Goal: Task Accomplishment & Management: Use online tool/utility

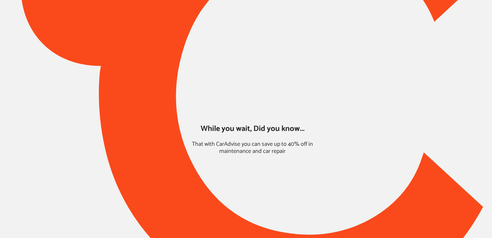
type input "*****"
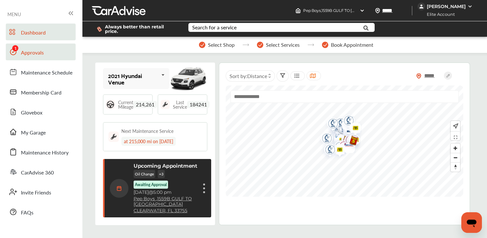
click at [71, 47] on link "Approvals" at bounding box center [41, 51] width 70 height 17
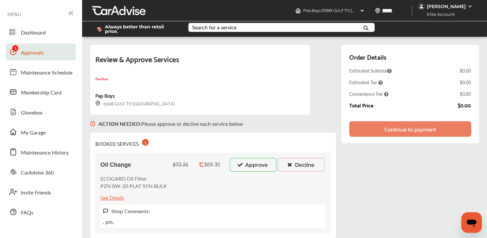
click at [263, 158] on button "Approve" at bounding box center [253, 165] width 47 height 14
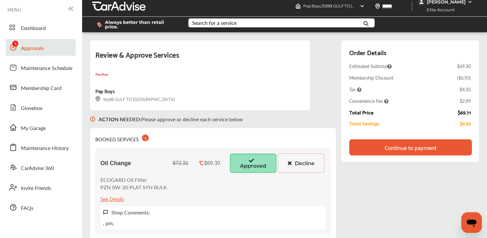
scroll to position [3, 0]
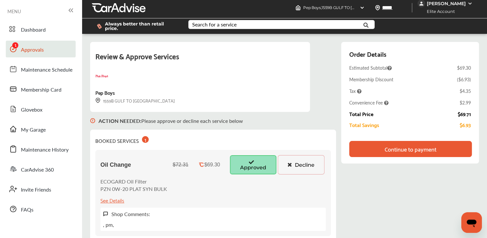
click at [399, 146] on div "Continue to payment" at bounding box center [411, 149] width 52 height 6
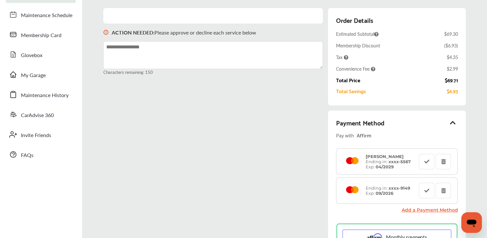
scroll to position [60, 0]
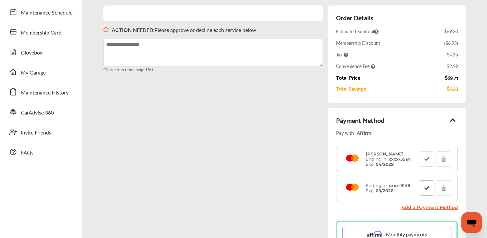
click at [421, 185] on button at bounding box center [426, 187] width 15 height 15
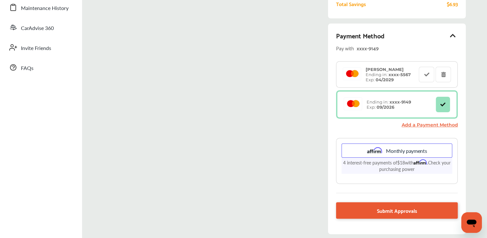
scroll to position [145, 0]
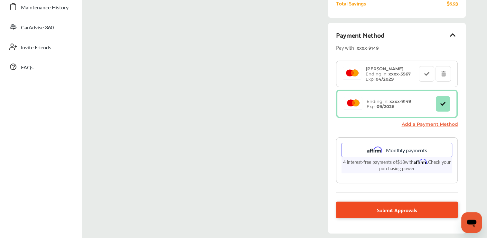
click at [418, 206] on link "Submit Approvals" at bounding box center [397, 209] width 122 height 16
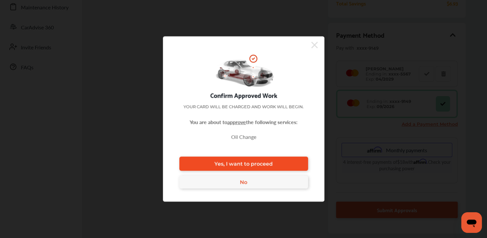
click at [296, 162] on link "Yes, I want to proceed" at bounding box center [243, 164] width 129 height 14
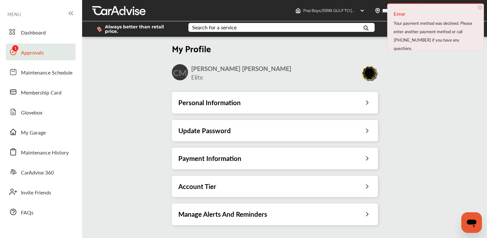
click at [25, 50] on span "Approvals" at bounding box center [32, 53] width 23 height 8
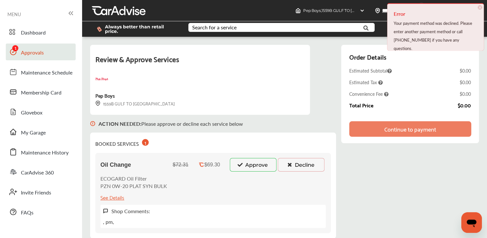
click at [246, 168] on button "Approve" at bounding box center [253, 165] width 47 height 14
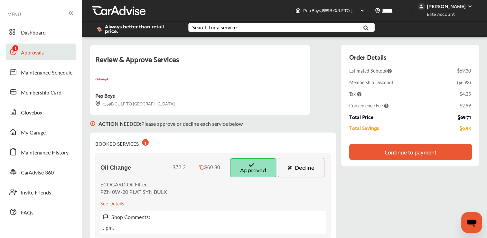
click at [402, 151] on div "Continue to payment" at bounding box center [411, 152] width 52 height 6
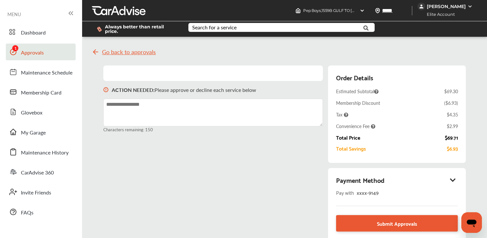
click at [411, 177] on div "Payment Method" at bounding box center [397, 179] width 122 height 11
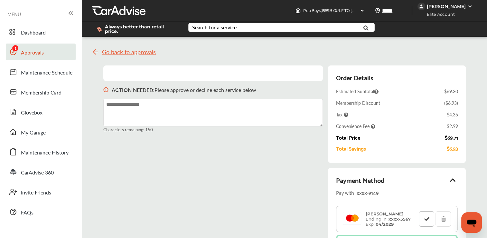
click at [427, 216] on icon at bounding box center [427, 218] width 6 height 5
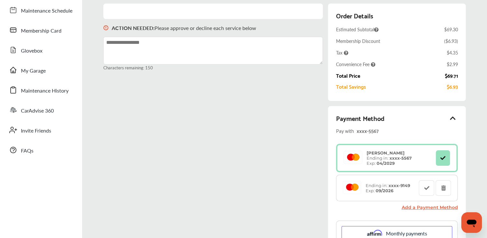
scroll to position [189, 0]
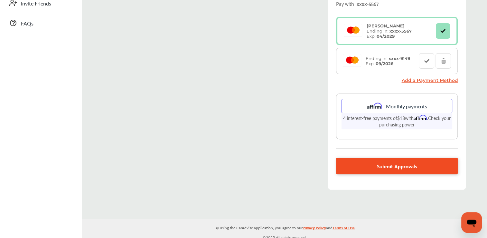
click at [418, 163] on span "Submit Approvals" at bounding box center [397, 165] width 40 height 9
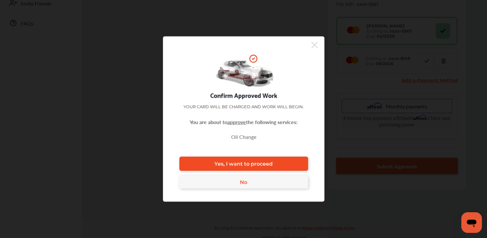
click at [298, 162] on link "Yes, I want to proceed" at bounding box center [243, 164] width 129 height 14
